Goal: Task Accomplishment & Management: Use online tool/utility

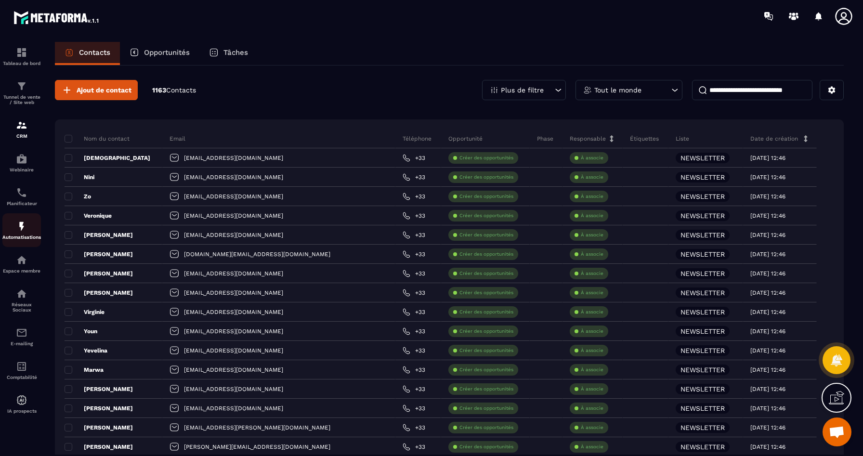
scroll to position [2615, 0]
click at [15, 88] on div "Tunnel de vente / Site web" at bounding box center [21, 92] width 39 height 25
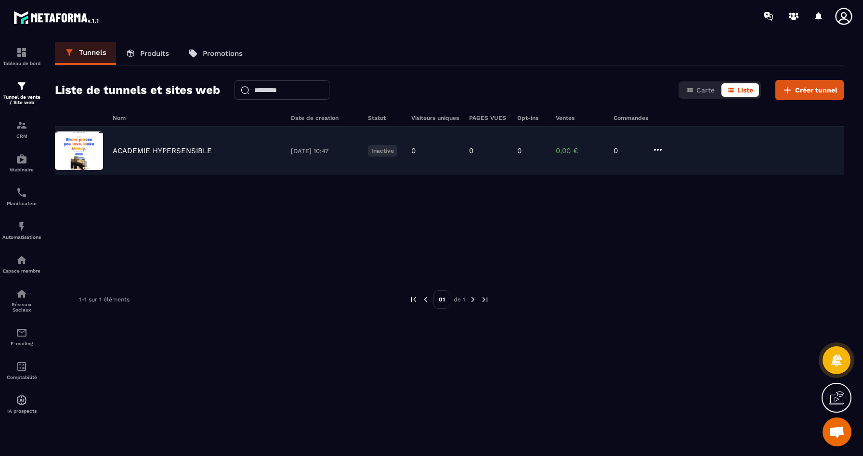
click at [122, 146] on p "ACADEMIE HYPERSENSIBLE" at bounding box center [162, 150] width 99 height 9
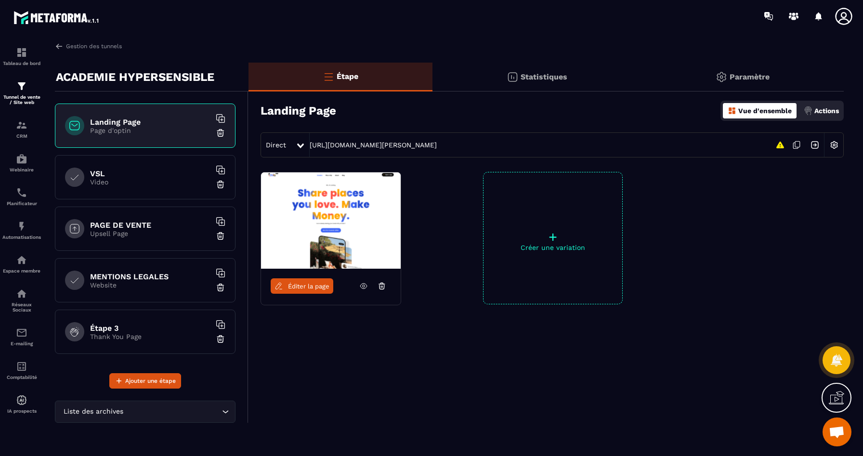
click at [311, 208] on img at bounding box center [331, 220] width 140 height 96
click at [288, 289] on link "Éditer la page" at bounding box center [302, 285] width 63 height 15
